Goal: Communication & Community: Answer question/provide support

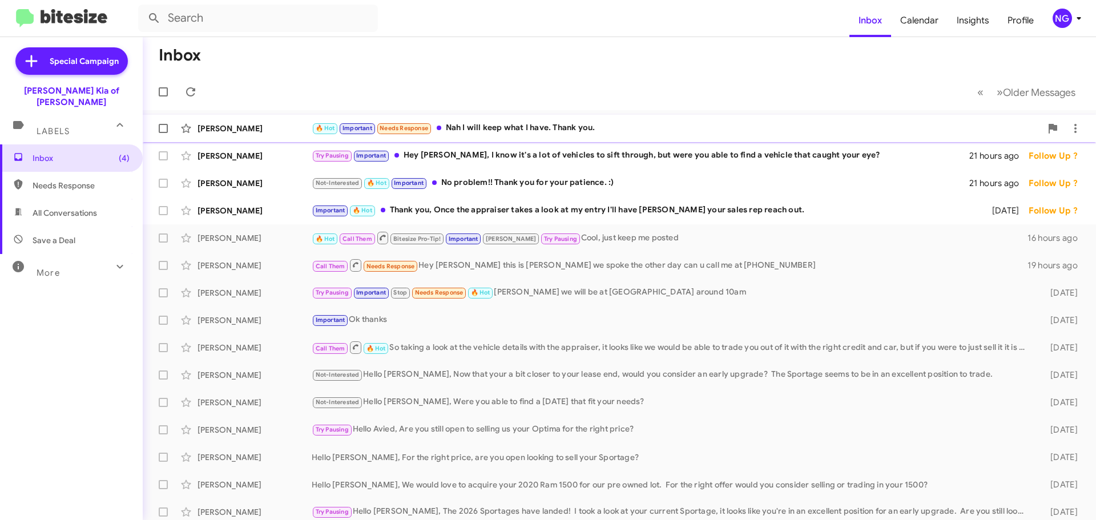
click at [525, 135] on div "🔥 Hot Important Needs Response Nah I will keep what I have. Thank you." at bounding box center [676, 128] width 729 height 13
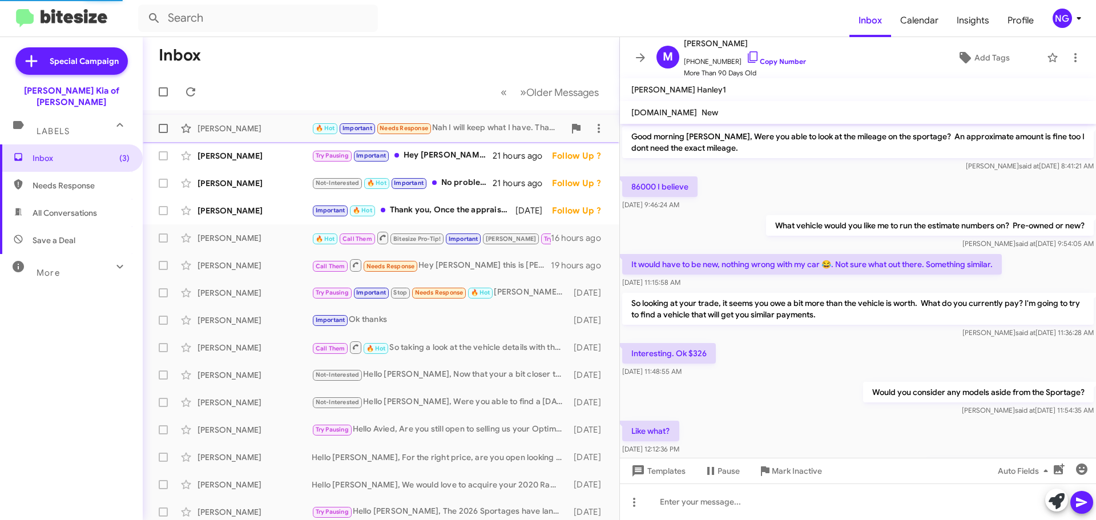
scroll to position [545, 0]
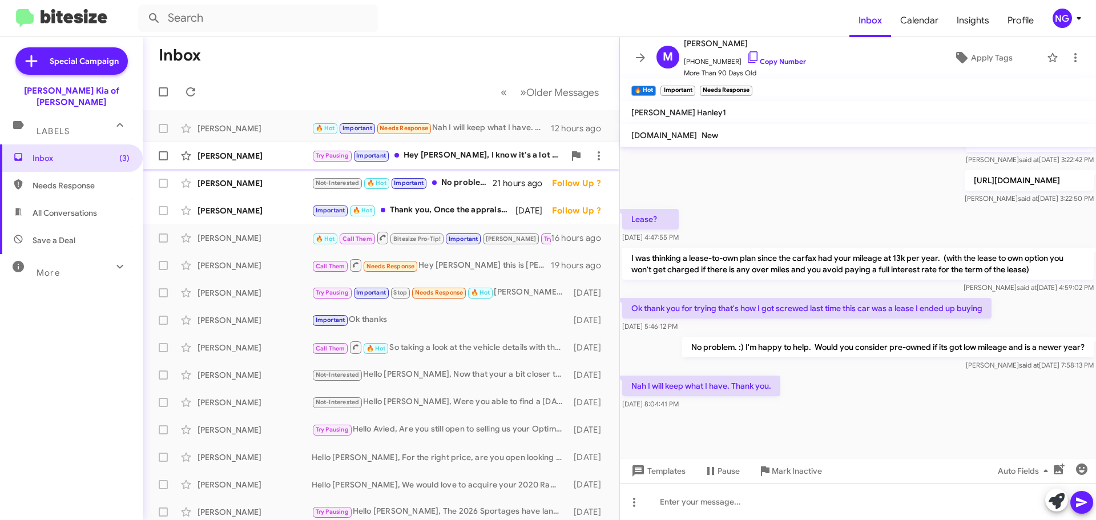
click at [490, 167] on div "[PERSON_NAME] Try Pausing Important Hey [PERSON_NAME], I know it's a lot of veh…" at bounding box center [381, 155] width 458 height 23
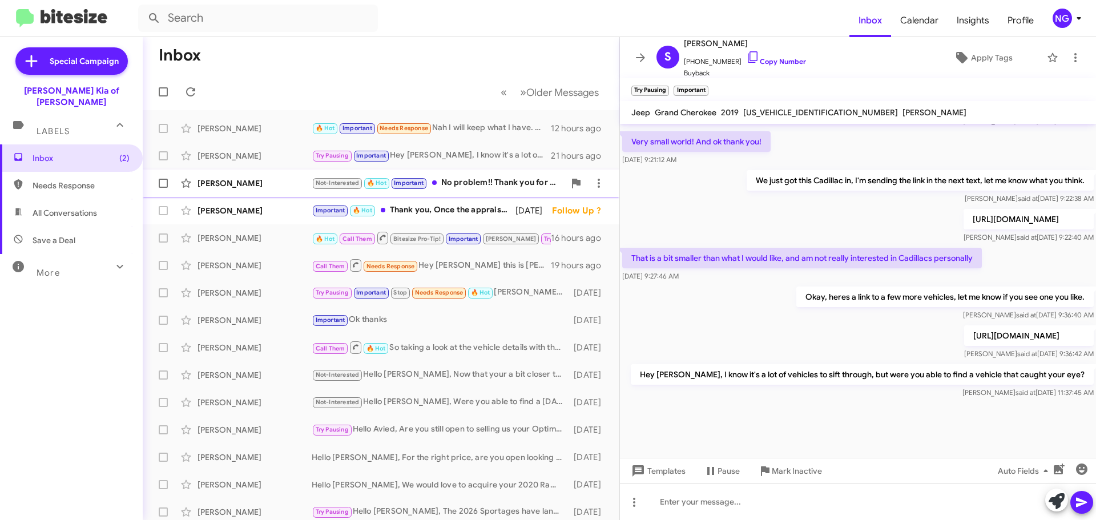
click at [484, 191] on div "[PERSON_NAME] Not-Interested 🔥 Hot Important No problem!! Thank you for your pa…" at bounding box center [381, 183] width 458 height 23
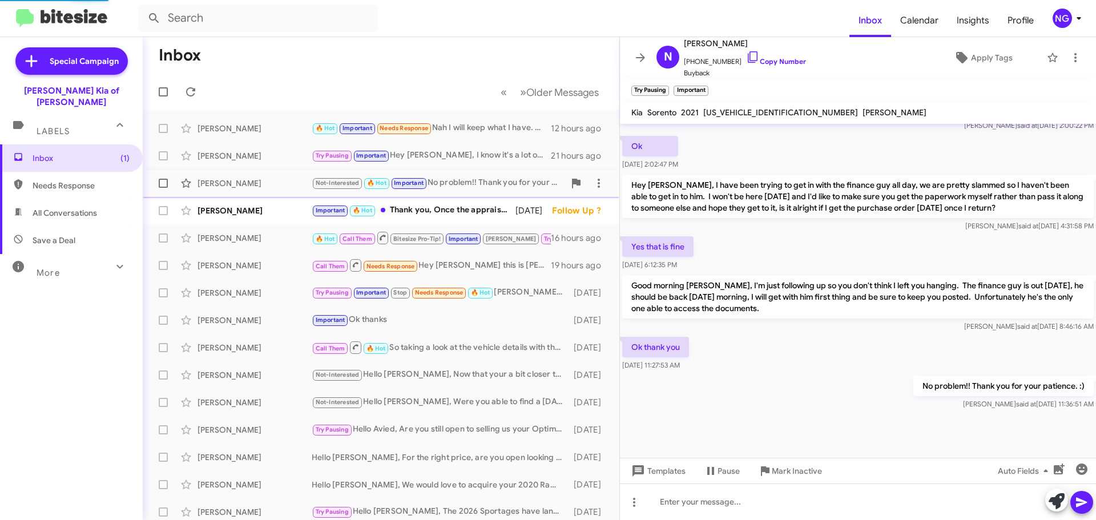
scroll to position [440, 0]
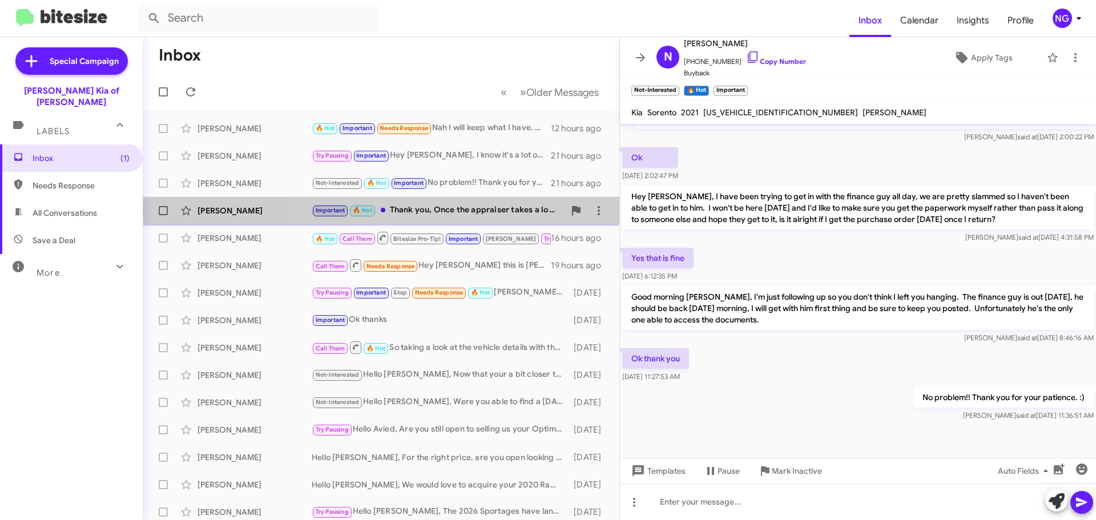
click at [478, 211] on div "Important 🔥 Hot Thank you, Once the appraiser takes a look at my entry I'll hav…" at bounding box center [438, 210] width 253 height 13
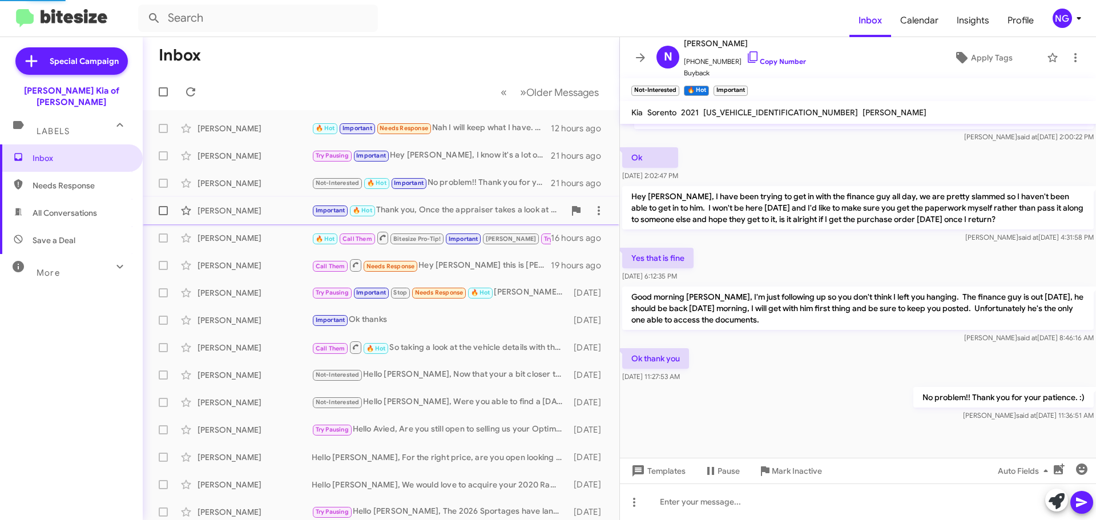
scroll to position [276, 0]
